Goal: Navigation & Orientation: Find specific page/section

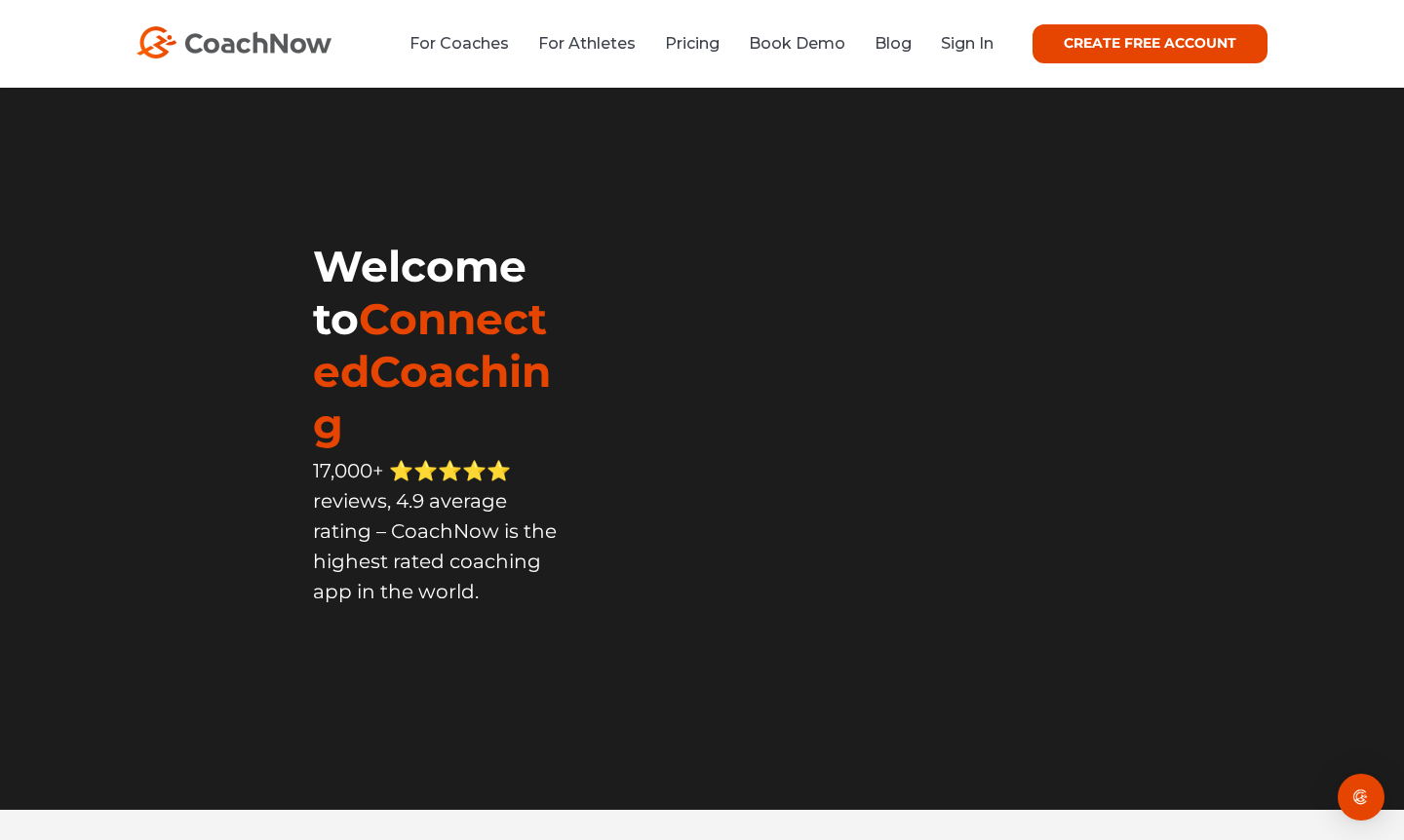
click at [882, 760] on button "Accept" at bounding box center [885, 763] width 139 height 42
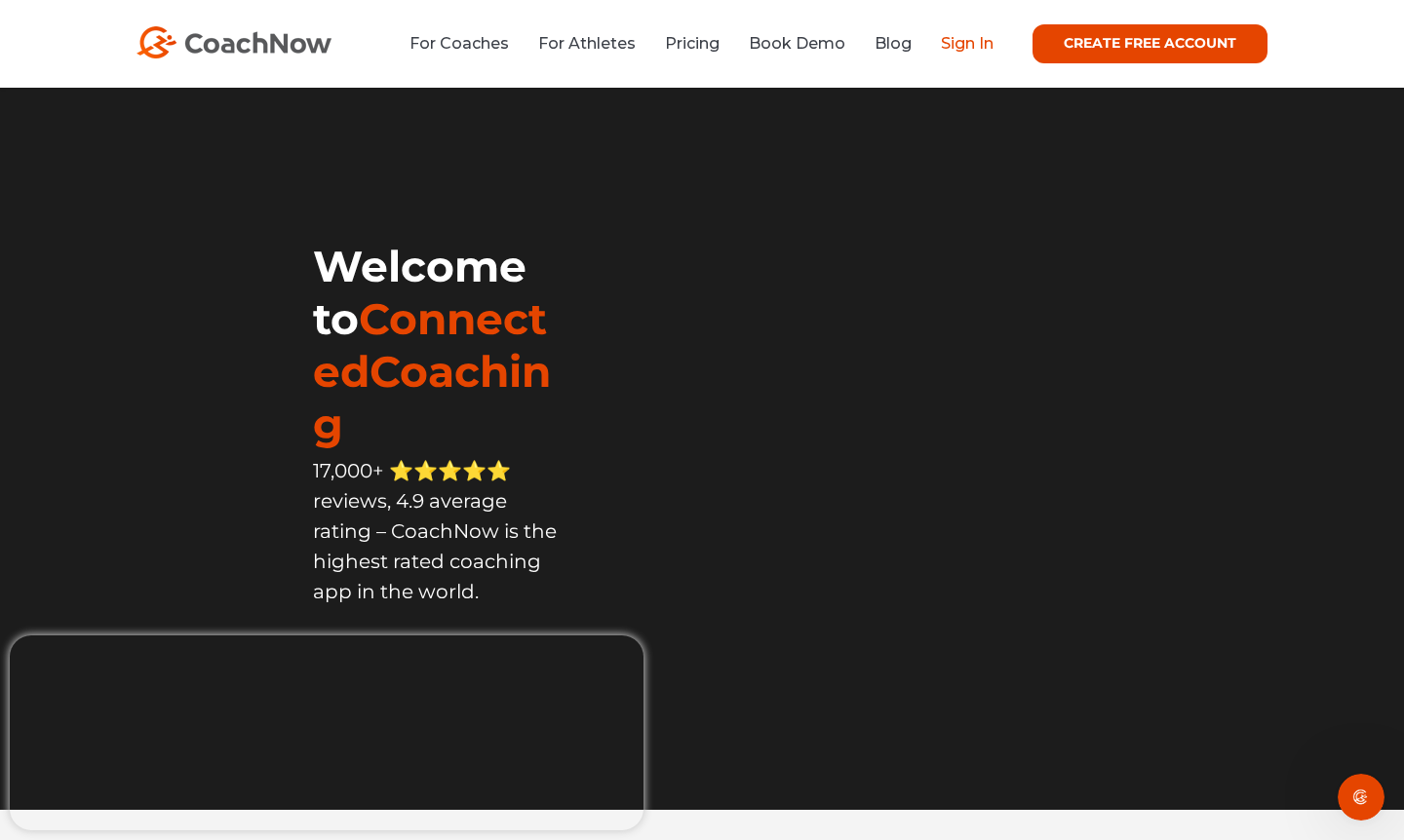
click at [975, 52] on link "Sign In" at bounding box center [967, 43] width 53 height 19
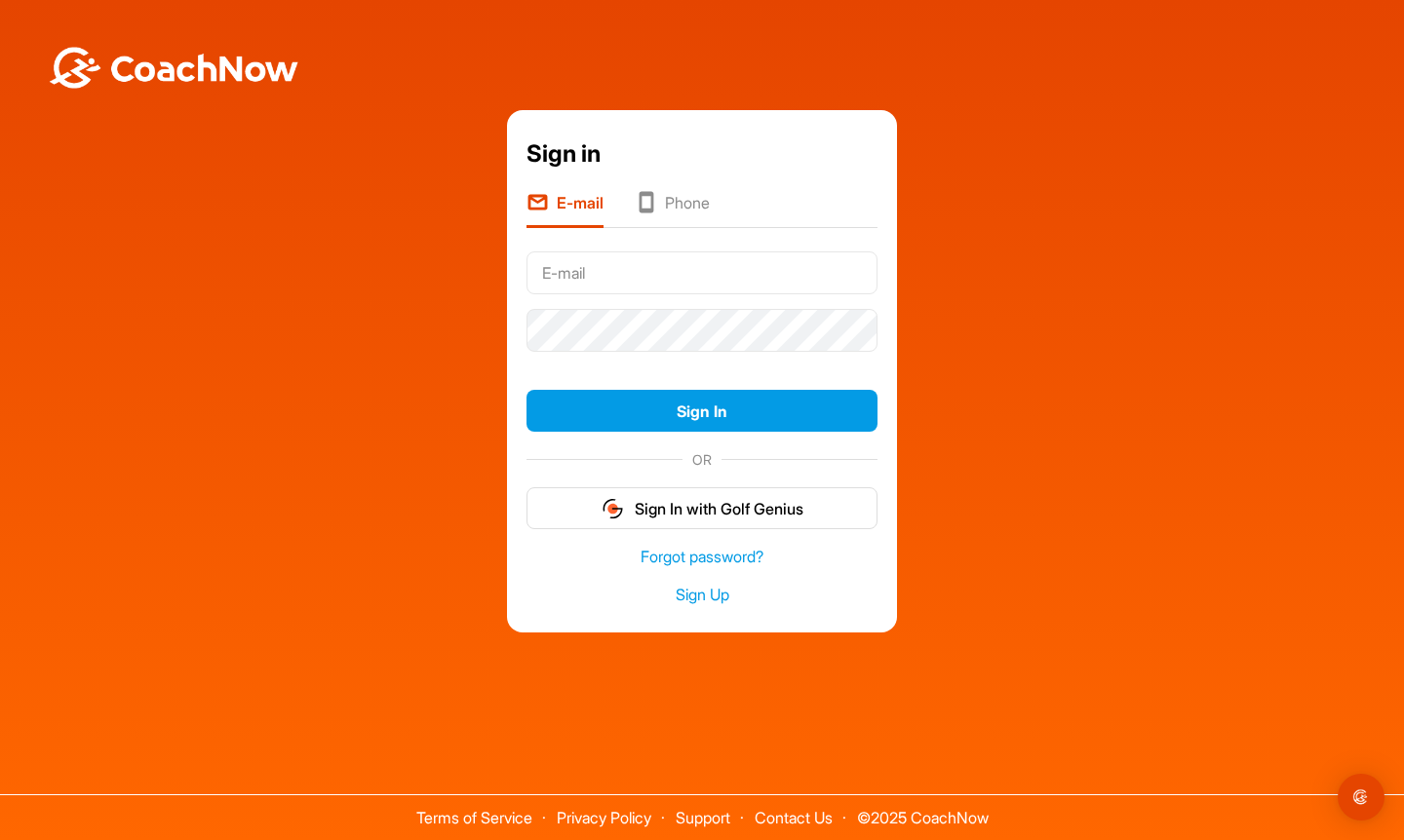
click at [590, 274] on input "text" at bounding box center [702, 273] width 351 height 43
type input "[PERSON_NAME][EMAIL_ADDRESS][DOMAIN_NAME]"
click at [702, 410] on button "Sign In" at bounding box center [702, 411] width 351 height 42
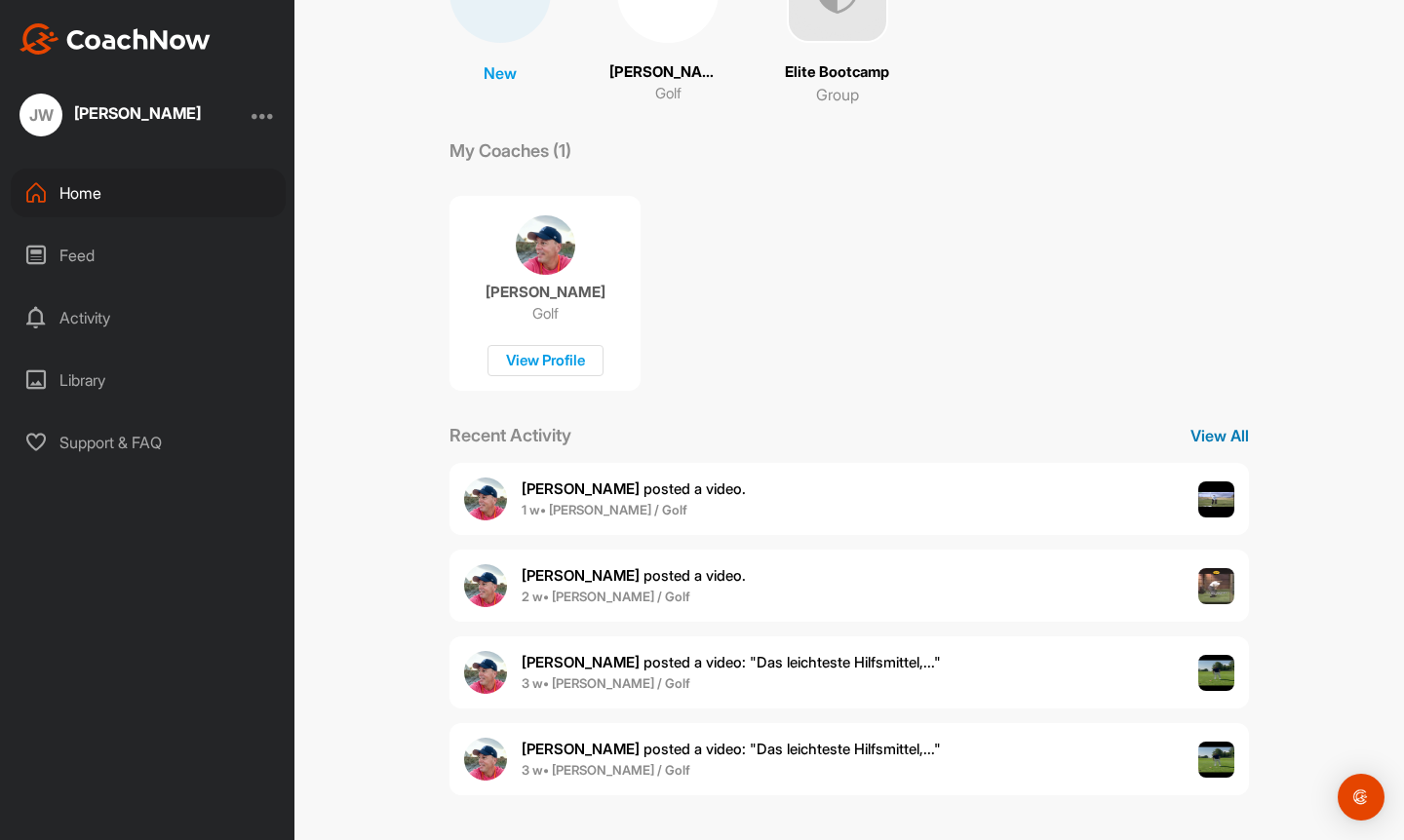
click at [1232, 434] on p "View All" at bounding box center [1220, 435] width 59 height 23
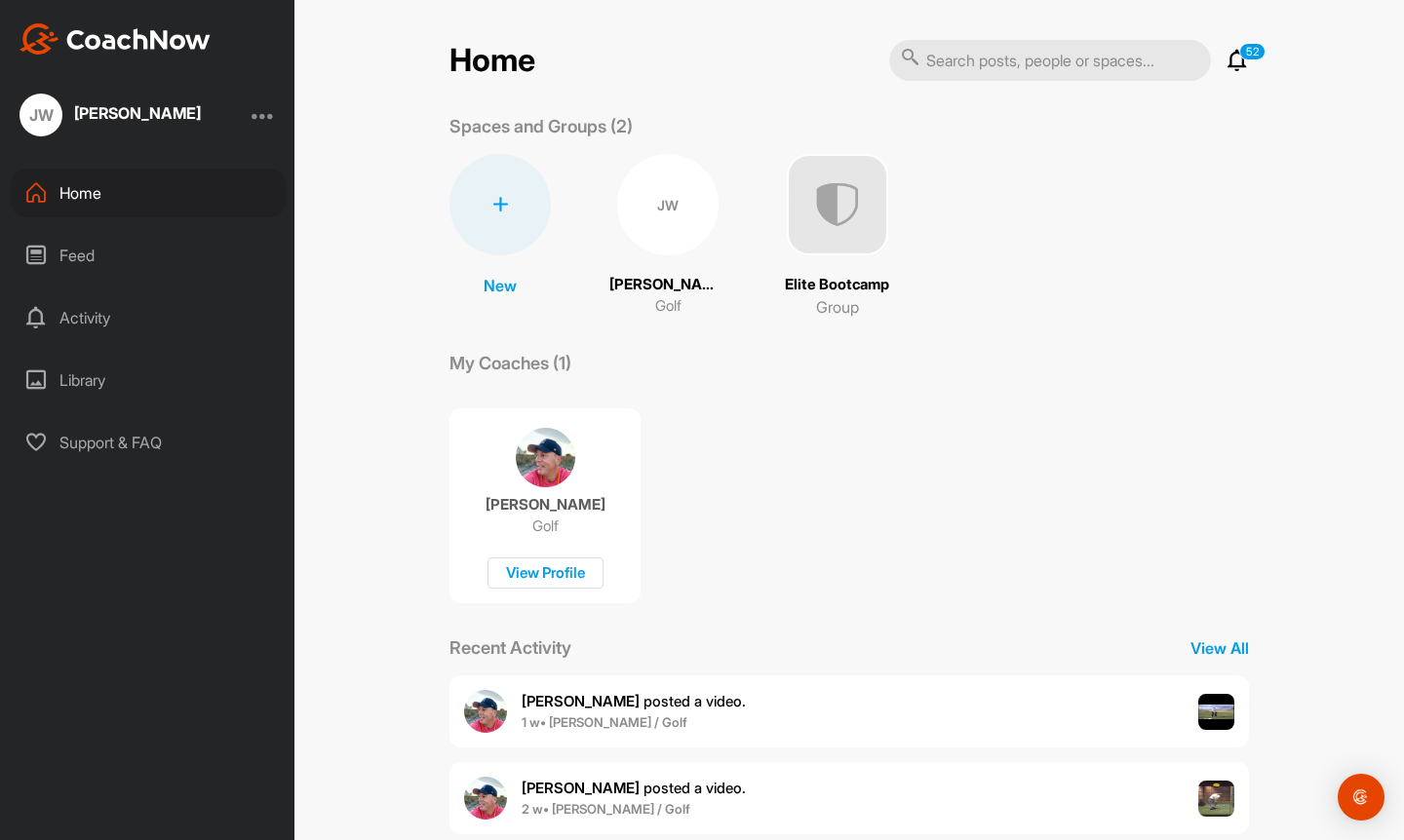
click at [510, 215] on div at bounding box center [500, 204] width 101 height 101
click at [503, 283] on p "New" at bounding box center [500, 285] width 33 height 23
click at [672, 285] on p "Joachim Wulf" at bounding box center [667, 285] width 117 height 22
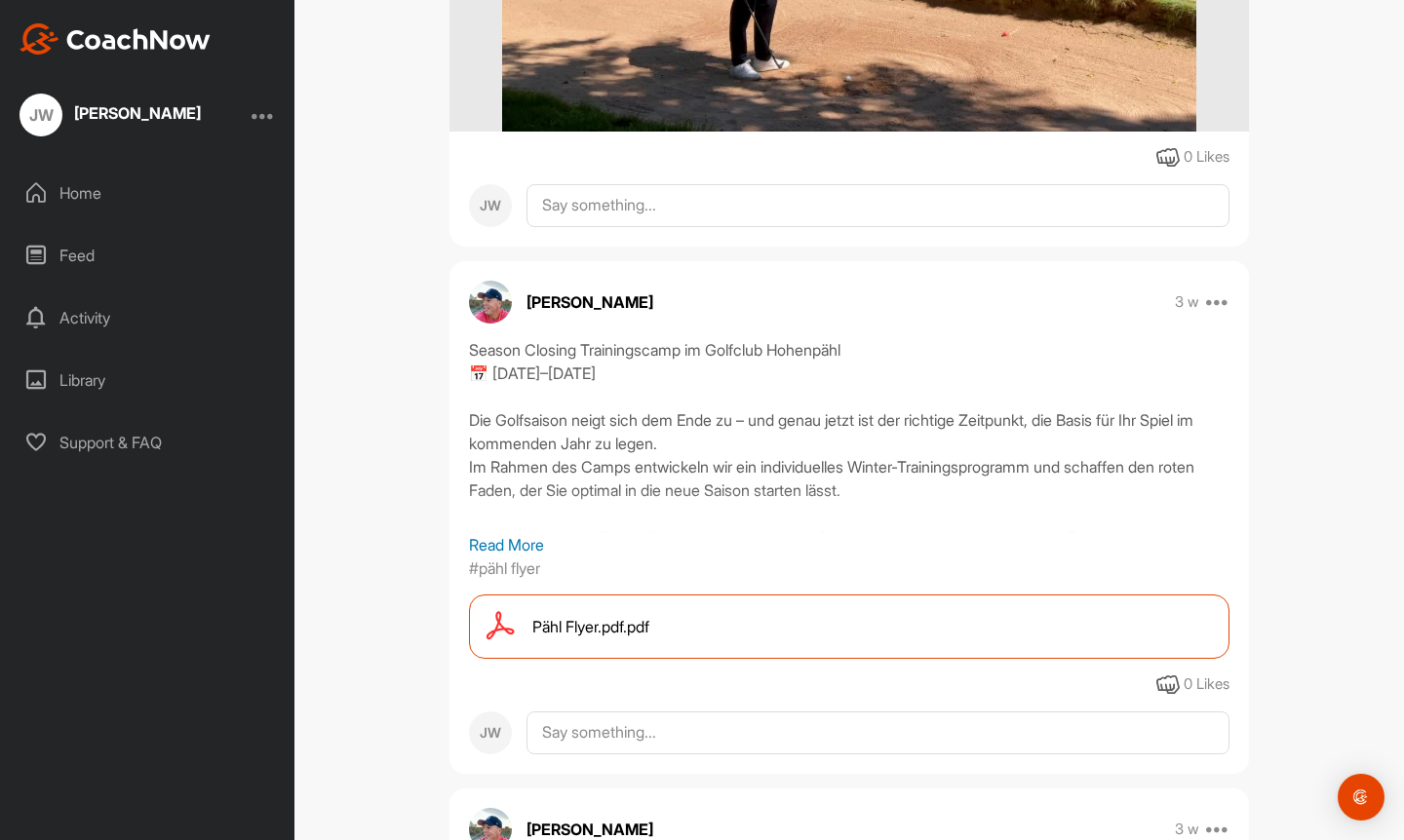
scroll to position [1926, 0]
click at [568, 637] on span "Pähl Flyer.pdf.pdf" at bounding box center [590, 625] width 117 height 23
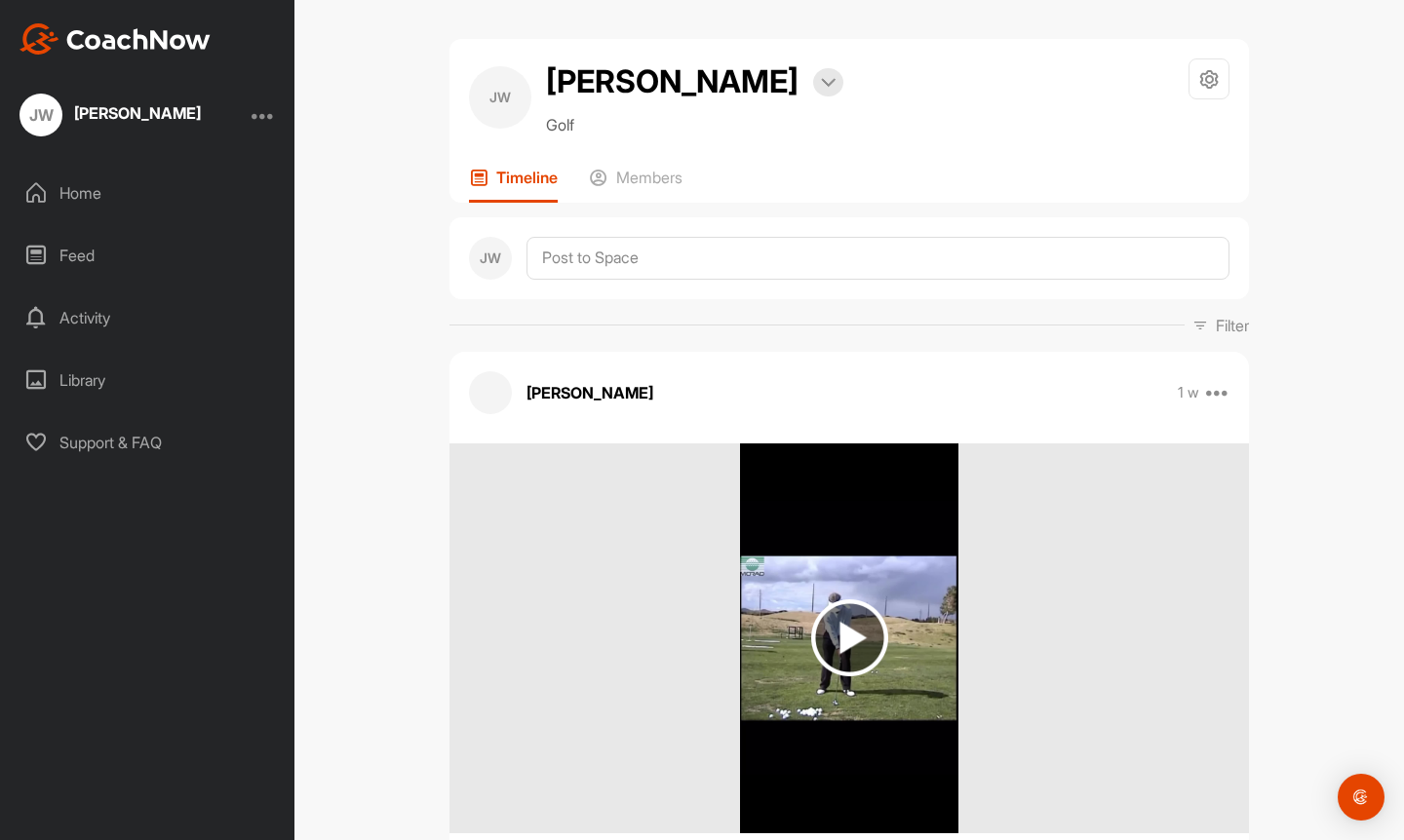
scroll to position [0, 0]
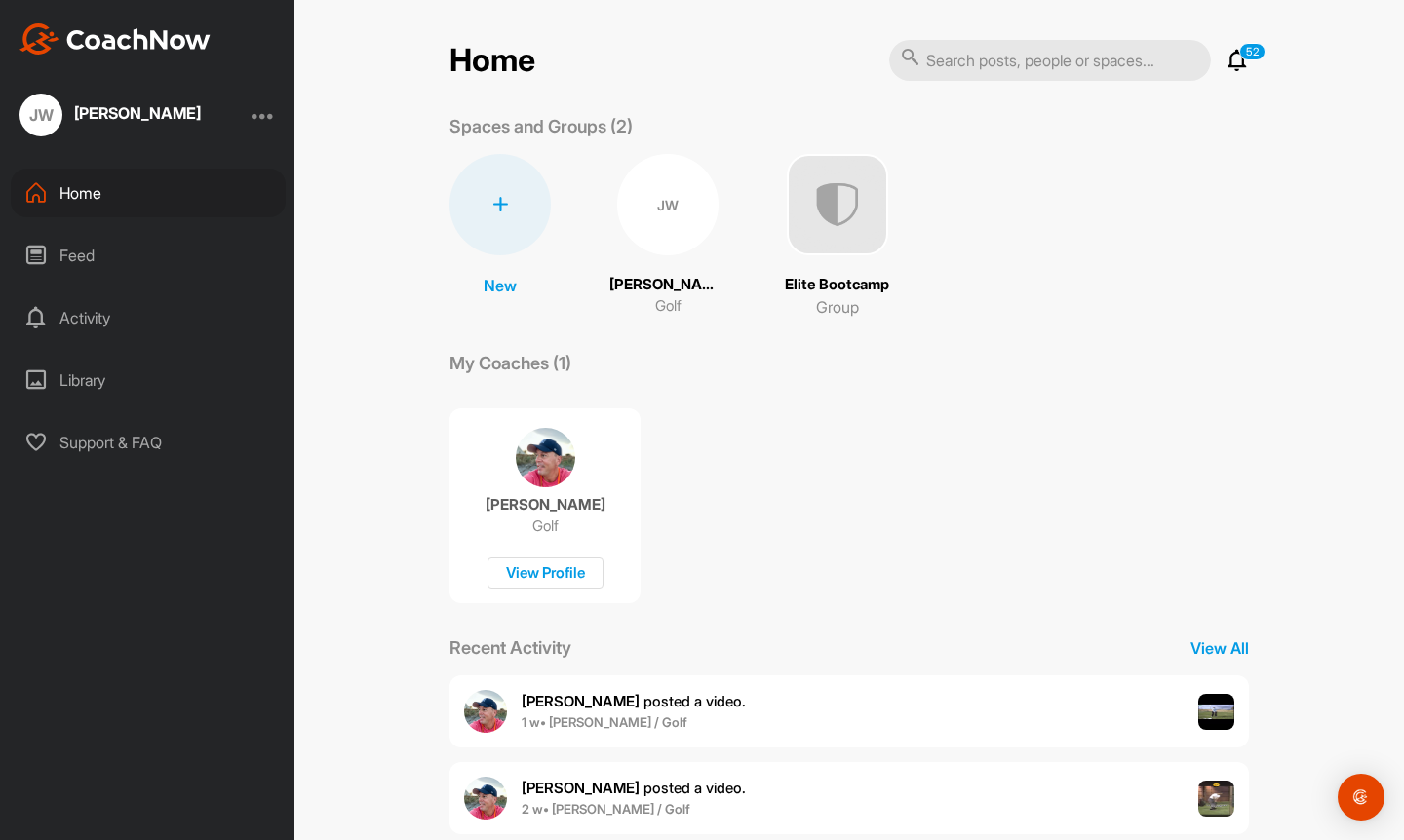
click at [806, 207] on img at bounding box center [837, 204] width 101 height 101
